Goal: Transaction & Acquisition: Purchase product/service

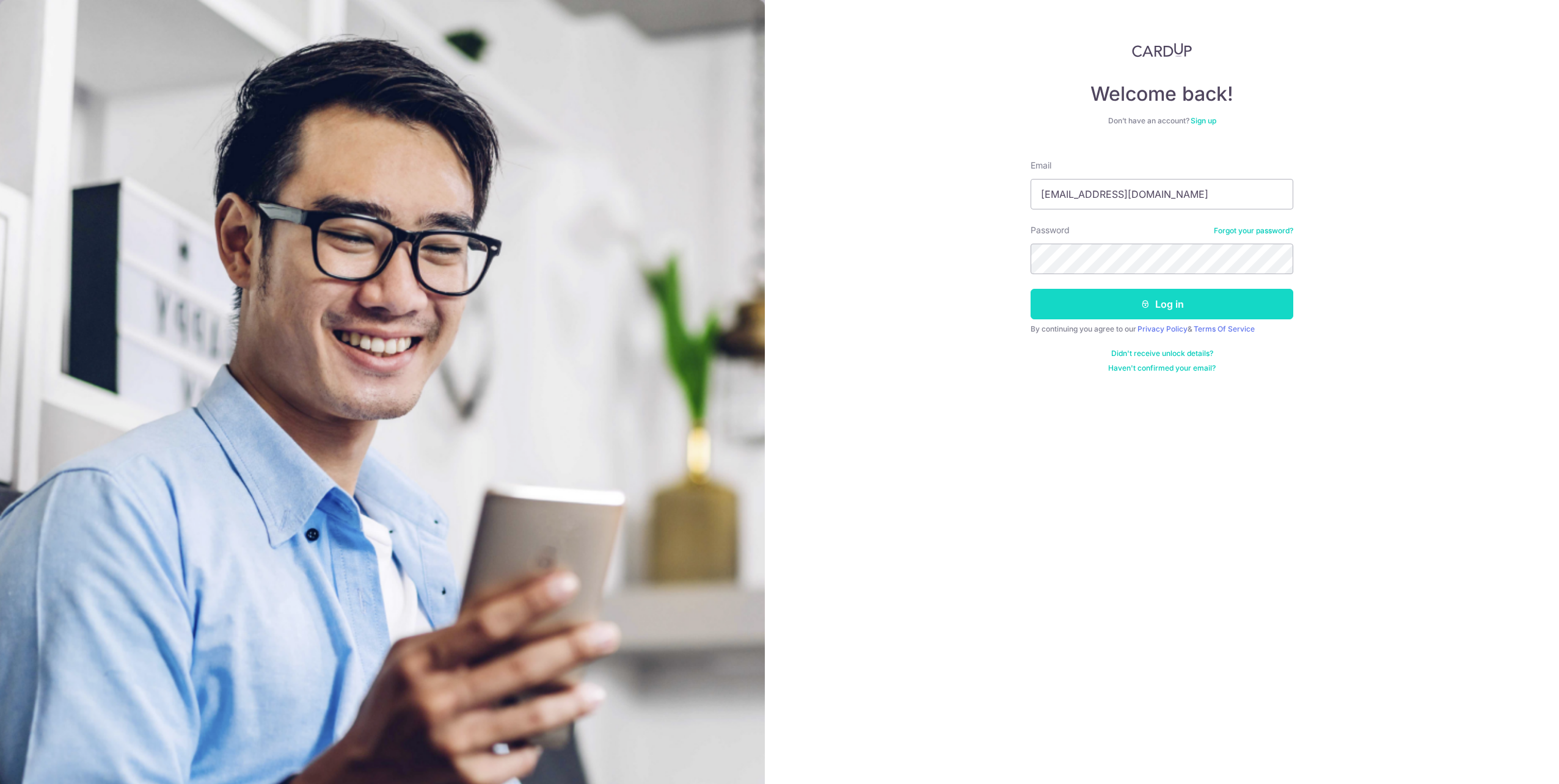
click at [1126, 297] on button "Log in" at bounding box center [1162, 304] width 263 height 31
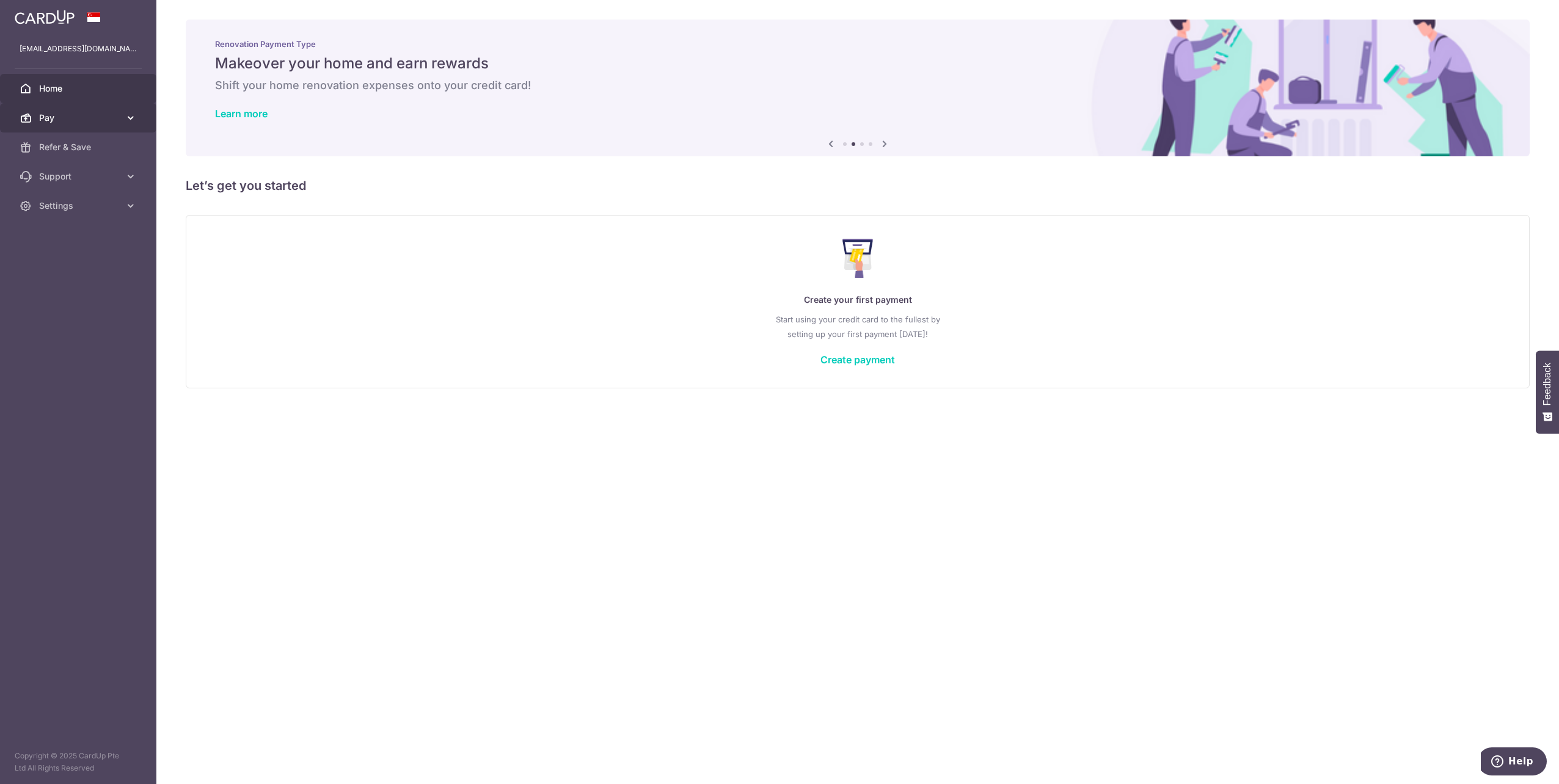
click at [90, 118] on span "Pay" at bounding box center [79, 118] width 80 height 12
click at [92, 151] on span "Payments" at bounding box center [79, 147] width 80 height 12
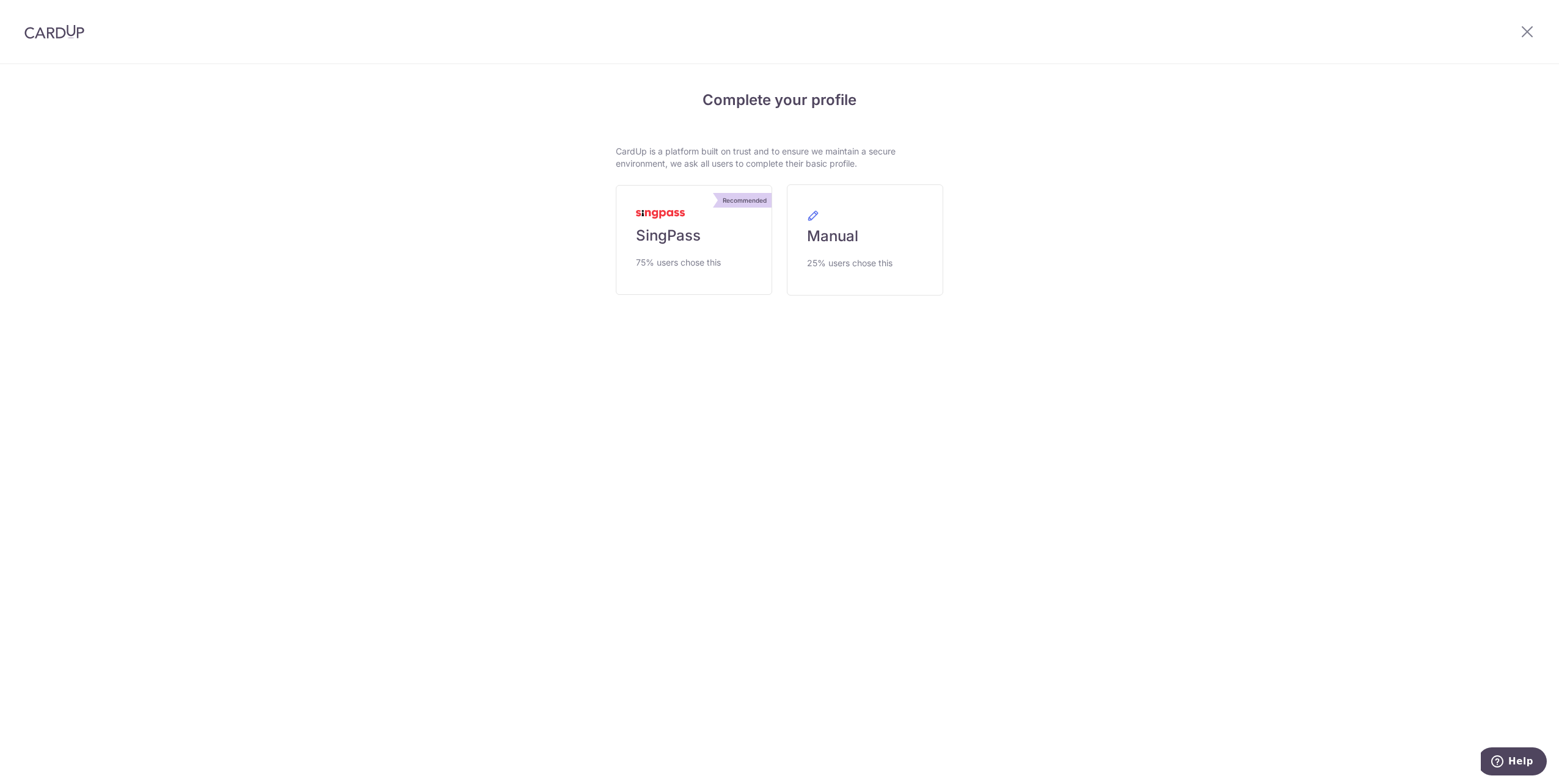
click at [660, 245] on span "SingPass" at bounding box center [668, 236] width 65 height 19
click at [72, 37] on img at bounding box center [54, 31] width 60 height 15
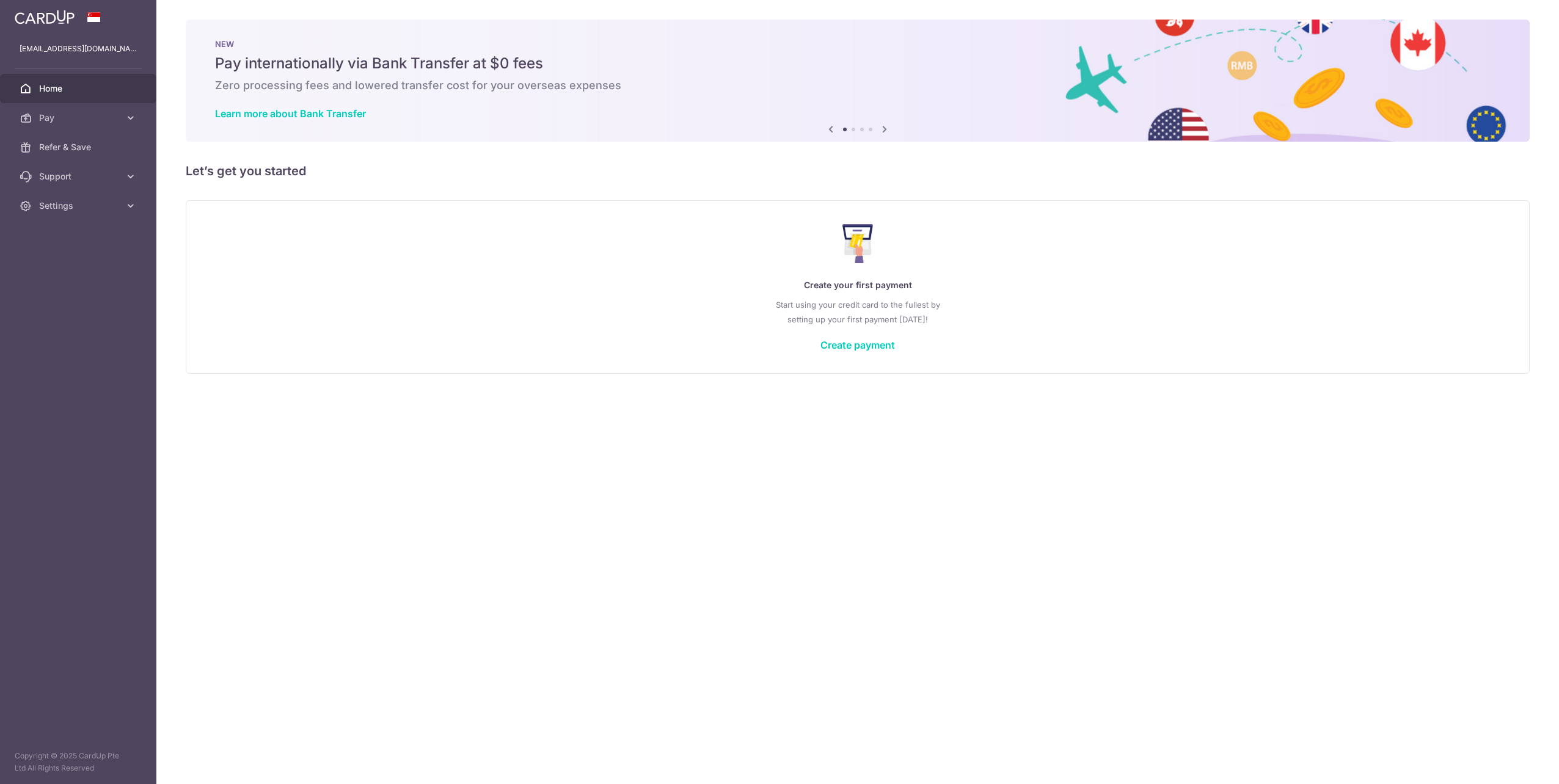
click at [74, 85] on span "Home" at bounding box center [79, 88] width 80 height 12
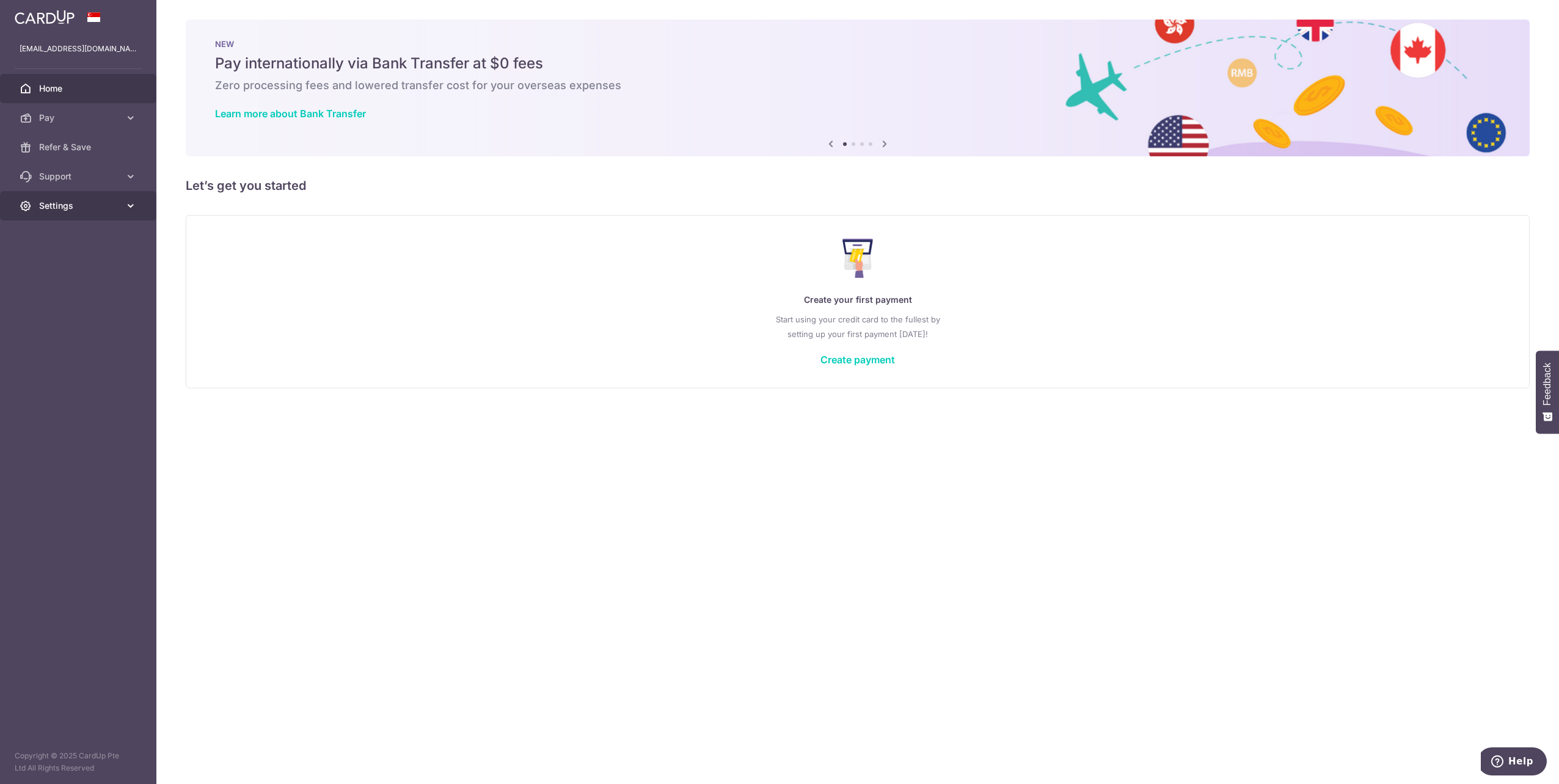
click at [61, 216] on link "Settings" at bounding box center [78, 206] width 157 height 29
click at [576, 301] on p "Create your first payment" at bounding box center [858, 300] width 1294 height 15
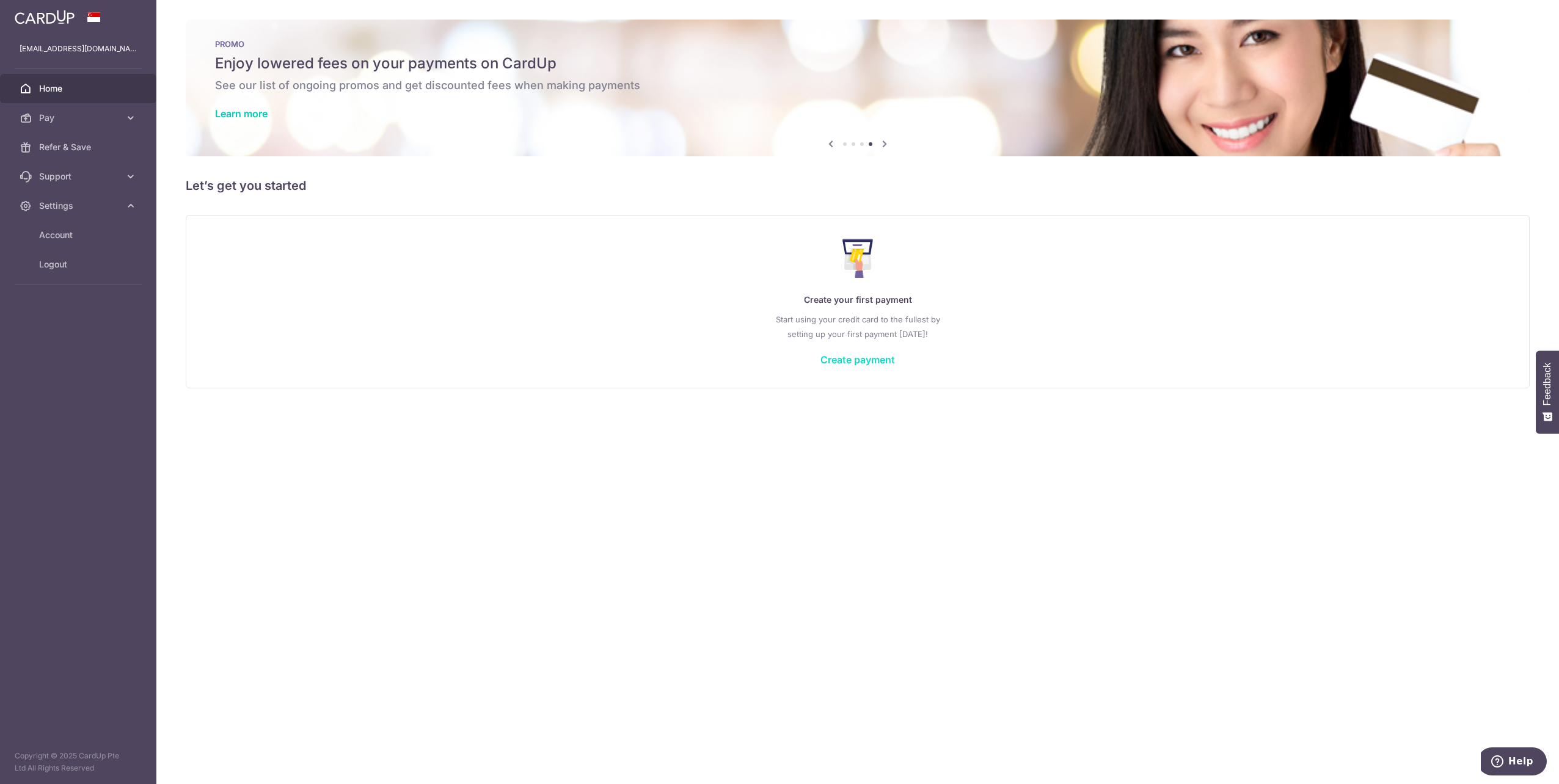
click at [849, 362] on link "Create payment" at bounding box center [857, 360] width 74 height 12
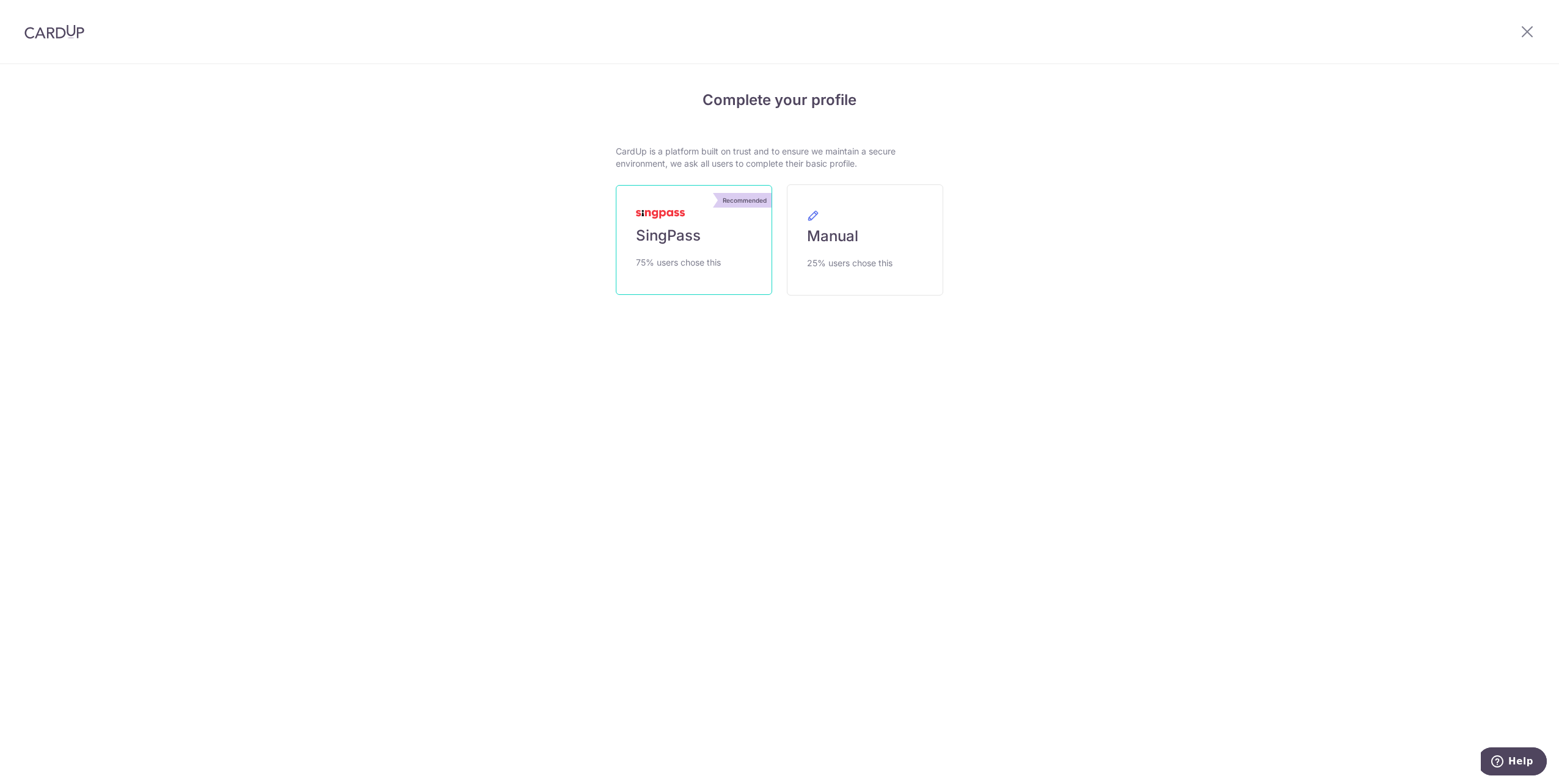
click at [692, 230] on span "SingPass" at bounding box center [668, 236] width 65 height 19
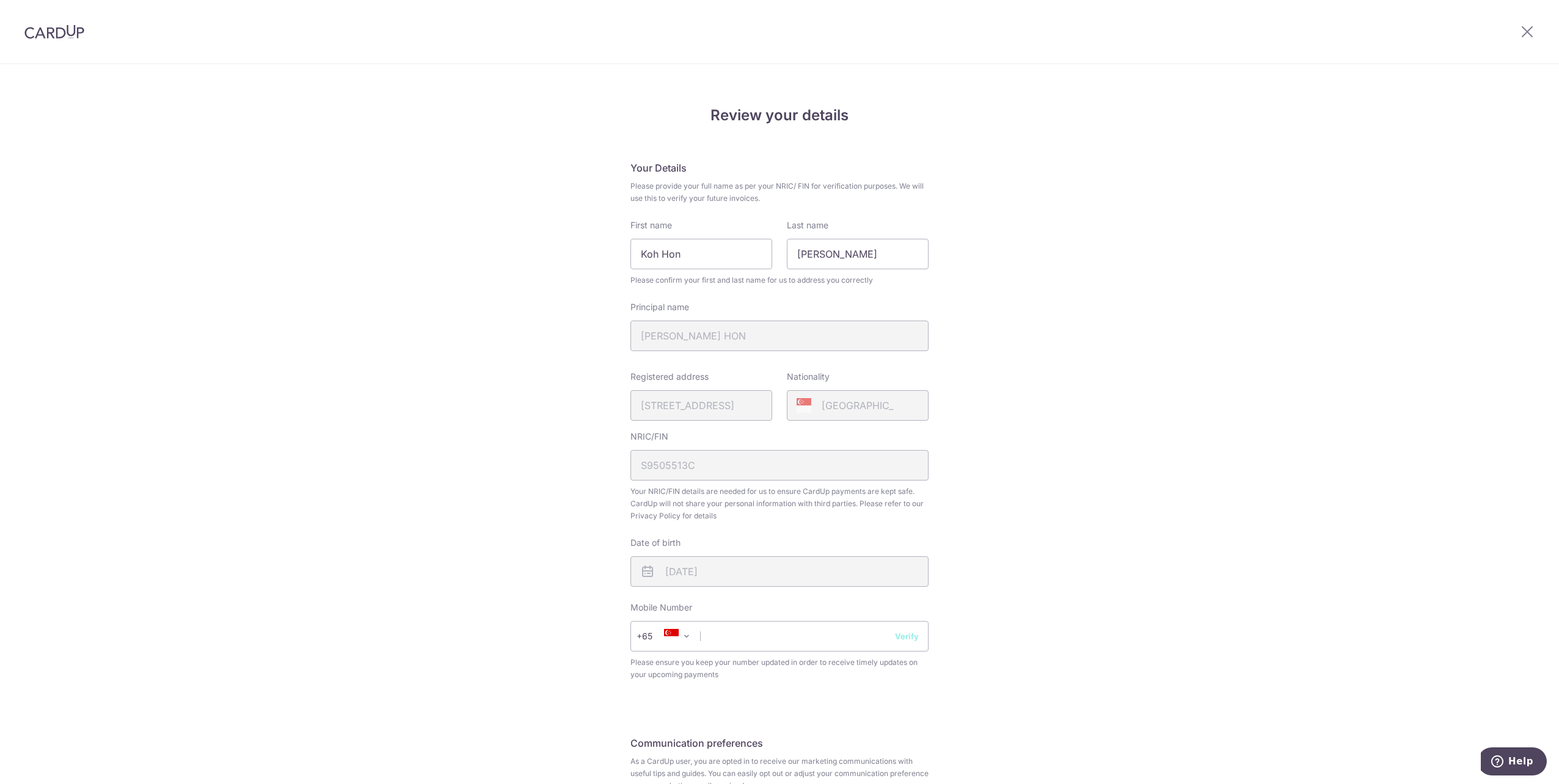
click at [1003, 318] on div "Review your details Your Details Please provide your full name as per your NRIC…" at bounding box center [780, 485] width 1559 height 840
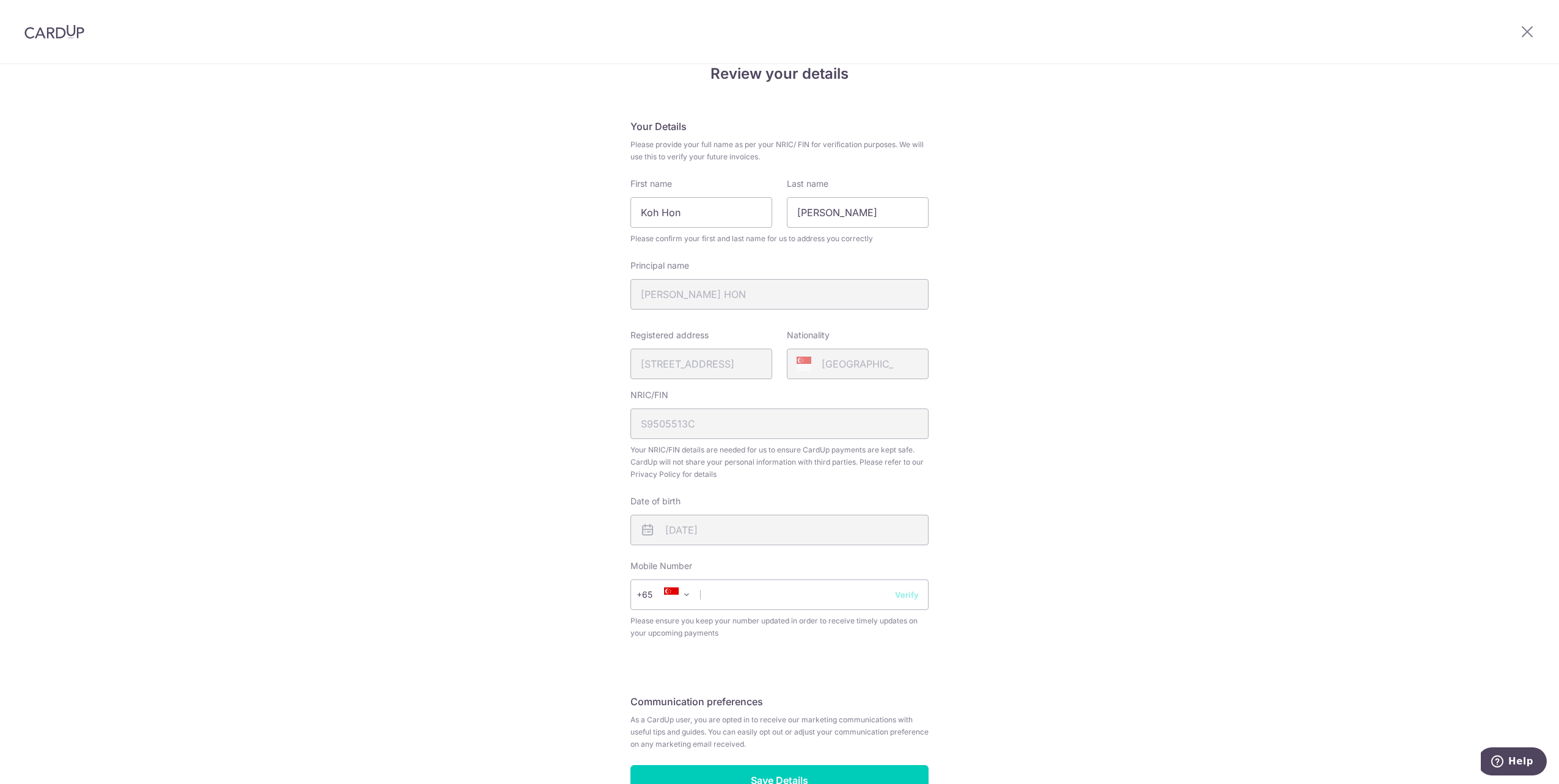
scroll to position [121, 0]
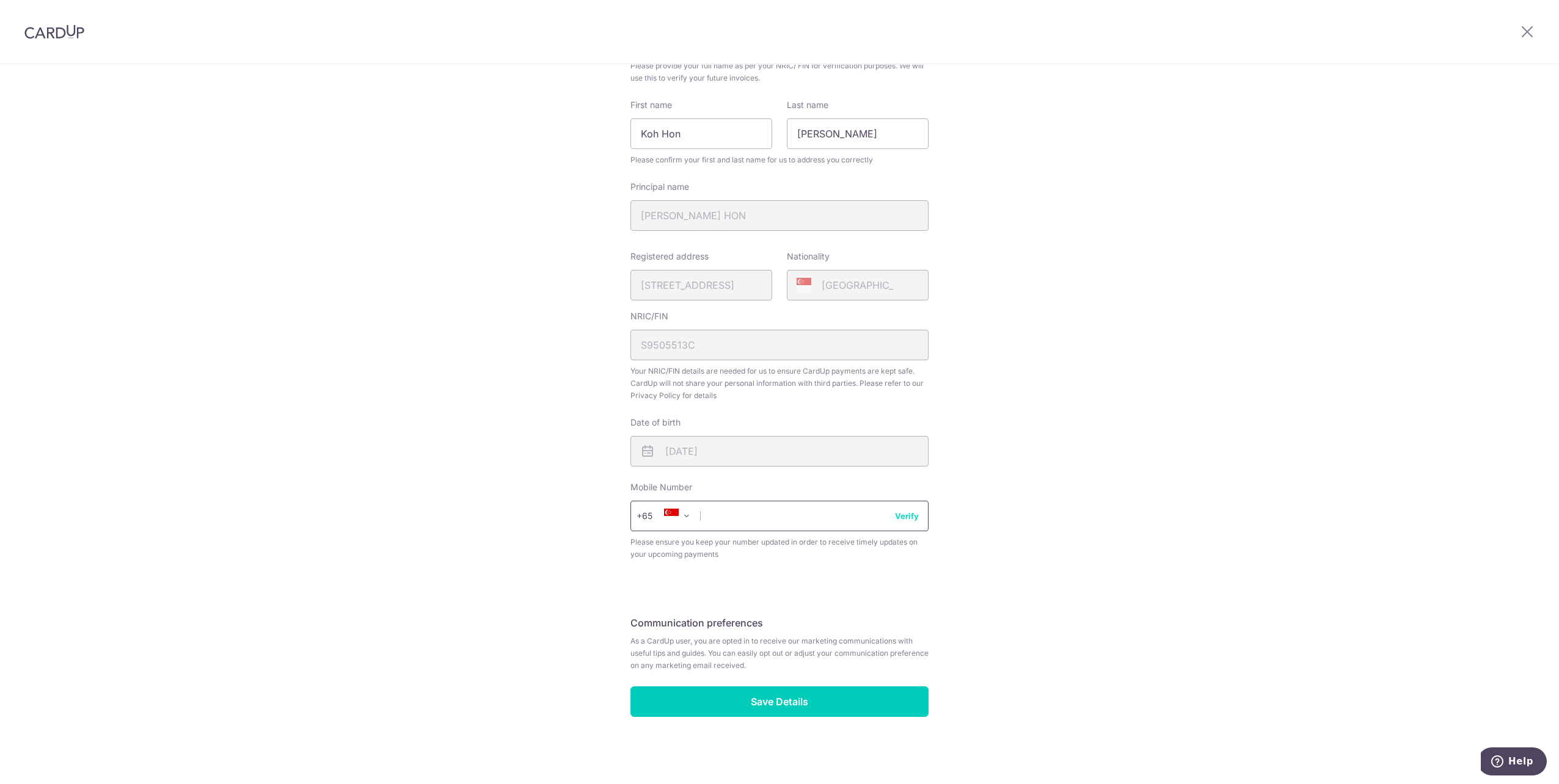
click at [747, 518] on input "text" at bounding box center [779, 516] width 298 height 31
drag, startPoint x: 921, startPoint y: 525, endPoint x: 911, endPoint y: 511, distance: 17.2
click at [915, 512] on div "+376 +971 +93 +1268 +1264 +355 +374 +244 +0 +54 +1684 +43 +61 +297 +358 +994 +3…" at bounding box center [779, 516] width 298 height 31
type input "97317004"
click at [911, 511] on button "Verify" at bounding box center [907, 516] width 24 height 12
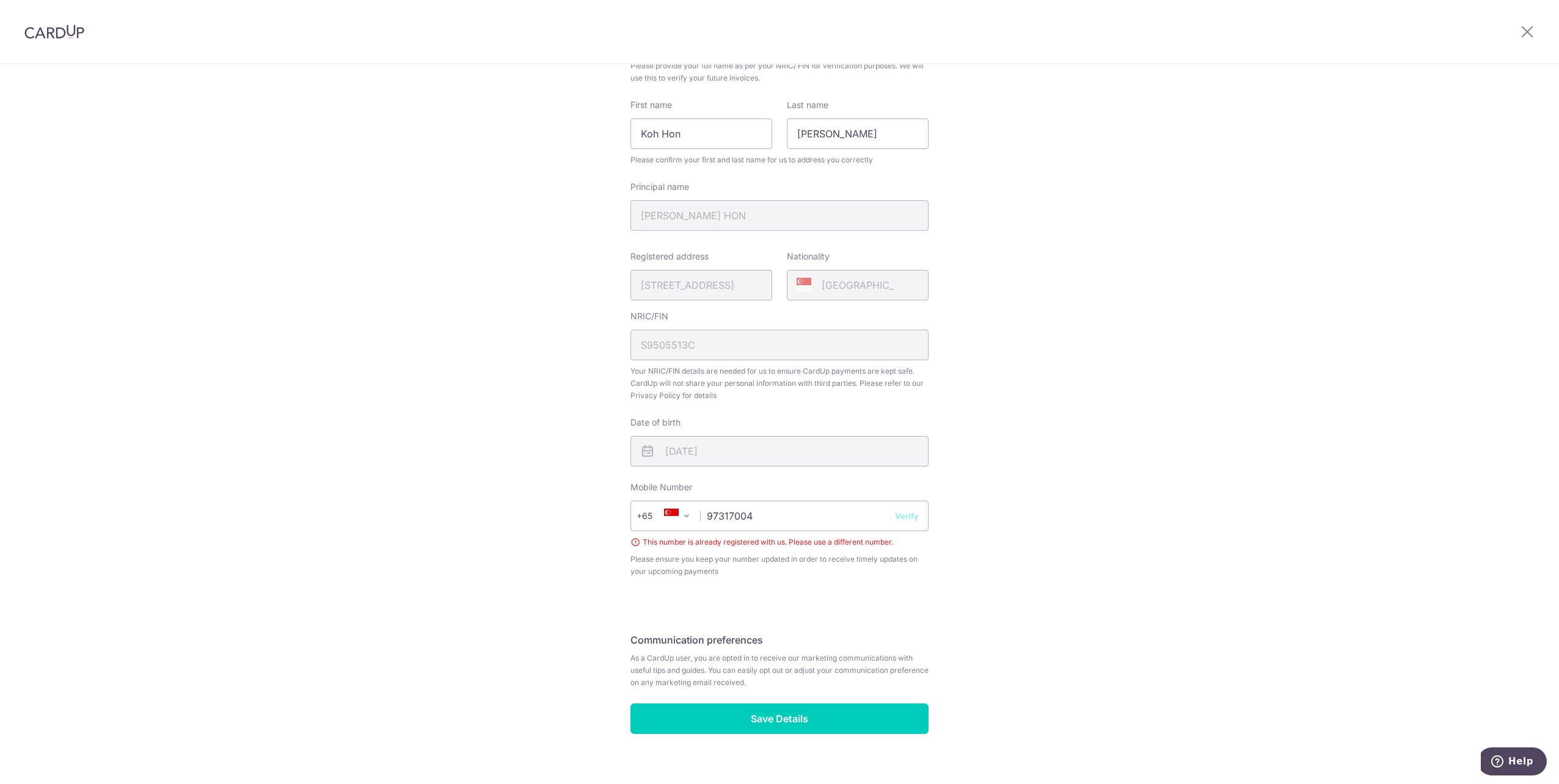
scroll to position [0, 0]
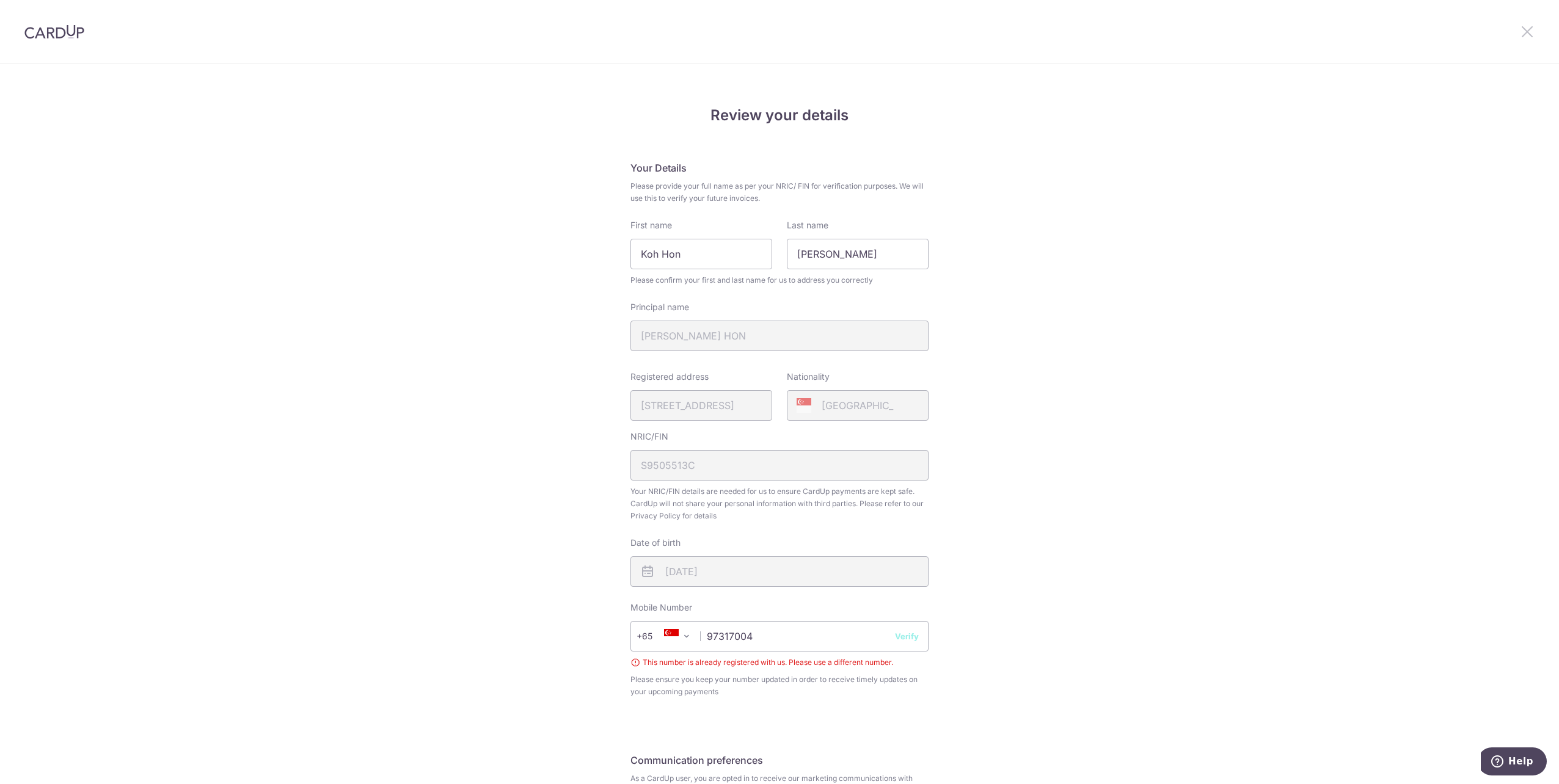
click at [1527, 27] on icon at bounding box center [1528, 31] width 15 height 15
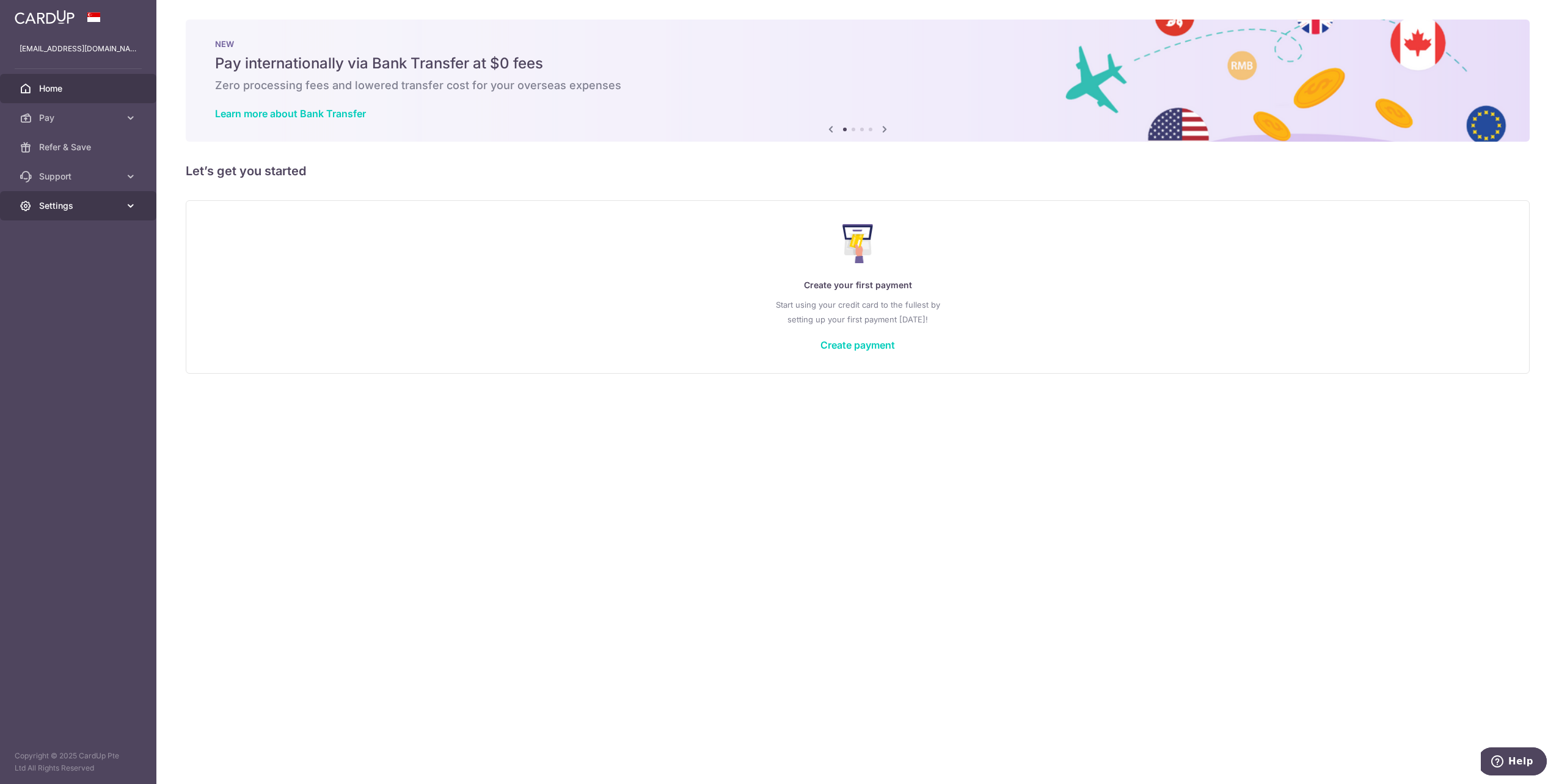
click at [90, 209] on span "Settings" at bounding box center [79, 206] width 80 height 12
click at [93, 271] on link "Logout" at bounding box center [78, 264] width 157 height 29
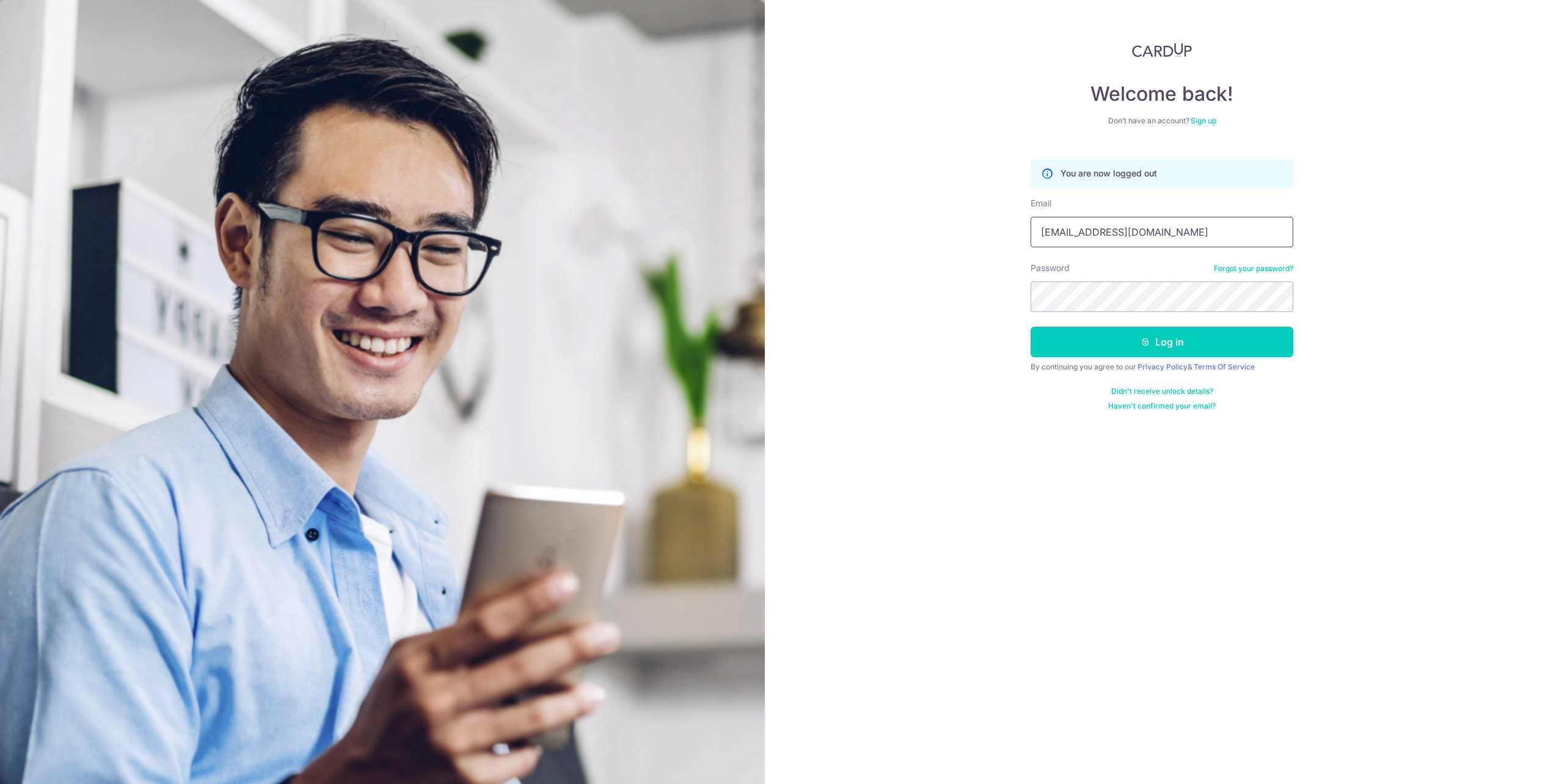
click at [1103, 225] on input "[EMAIL_ADDRESS][DOMAIN_NAME]" at bounding box center [1162, 232] width 263 height 31
type input "[EMAIL_ADDRESS][DOMAIN_NAME]"
click at [1103, 345] on button "Log in" at bounding box center [1162, 342] width 263 height 31
